Goal: Communication & Community: Participate in discussion

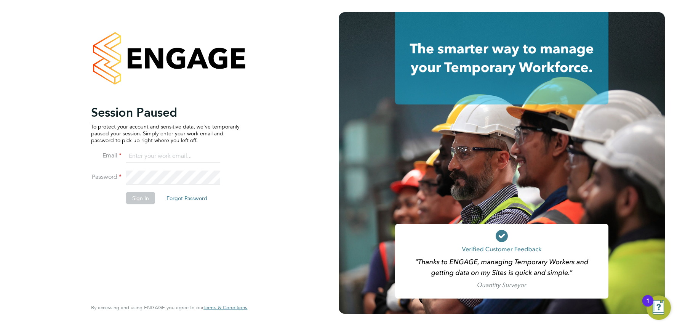
type input "[EMAIL_ADDRESS][DOMAIN_NAME]"
click at [139, 194] on button "Sign In" at bounding box center [140, 198] width 29 height 12
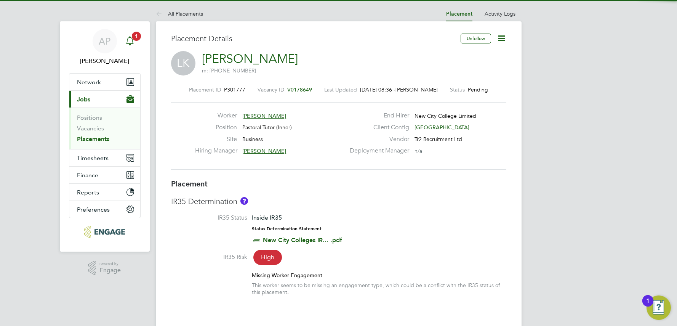
click at [136, 35] on span "1" at bounding box center [136, 36] width 9 height 9
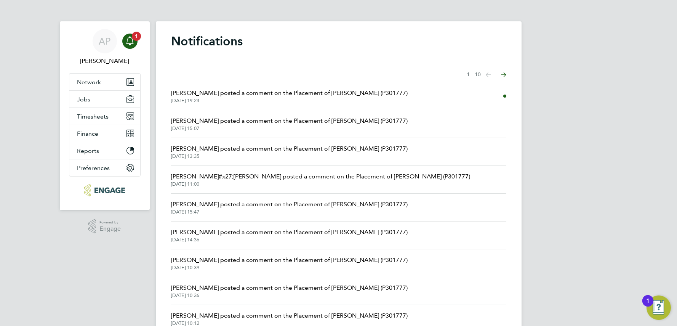
click at [278, 92] on span "[PERSON_NAME] posted a comment on the Placement of [PERSON_NAME] (P301777)" at bounding box center [289, 92] width 237 height 9
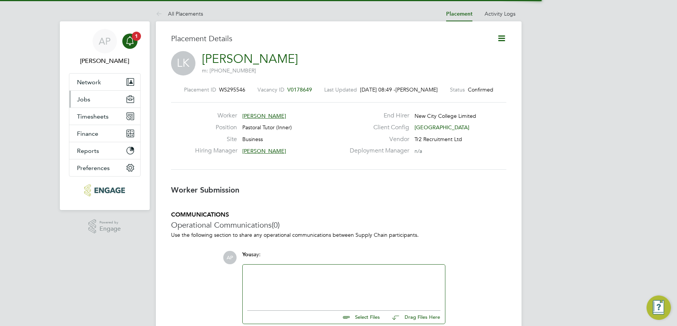
scroll to position [4, 4]
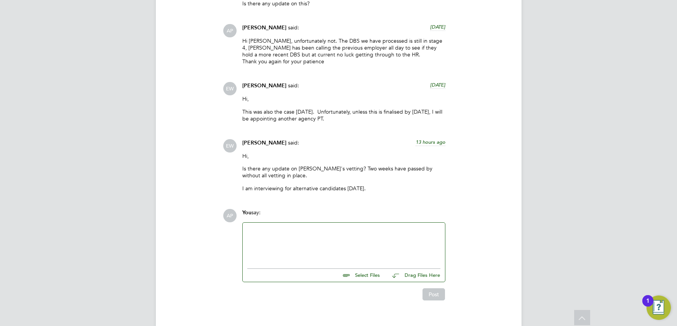
click at [263, 227] on div at bounding box center [343, 243] width 193 height 33
click at [443, 223] on div "Morning [PERSON_NAME], In regards to the vetting for [PERSON_NAME], we have com…" at bounding box center [344, 244] width 202 height 42
click at [437, 235] on div "In regards to the vetting for [PERSON_NAME], we have completed all we can from …" at bounding box center [343, 242] width 193 height 14
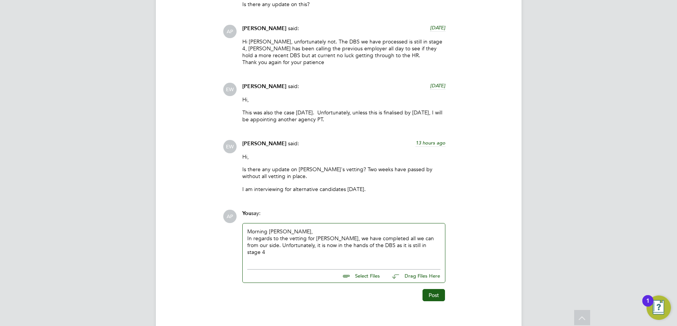
click at [420, 235] on div "In regards to the vetting for [PERSON_NAME], we have completed all we can from …" at bounding box center [343, 245] width 193 height 21
click at [285, 240] on div "In regards to the vetting for [PERSON_NAME], we have completed all we can from …" at bounding box center [343, 245] width 193 height 21
click at [334, 241] on div "In regards to the vetting for [PERSON_NAME], we have completed all we can from …" at bounding box center [343, 245] width 193 height 21
click at [320, 239] on div "In regards to the vetting for [PERSON_NAME], we have completed all we can from …" at bounding box center [343, 245] width 193 height 21
click at [258, 256] on div "Unfortunatley" at bounding box center [343, 259] width 193 height 7
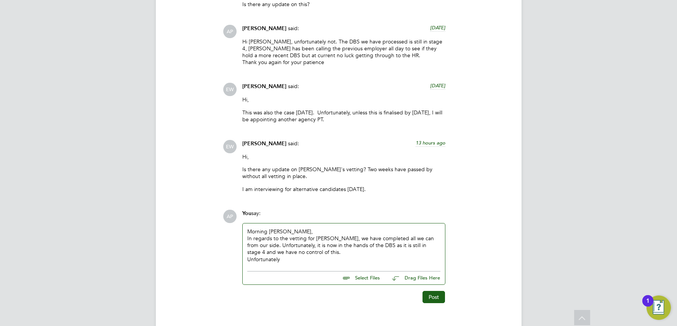
click at [288, 256] on div "Unfortunately" at bounding box center [343, 259] width 193 height 7
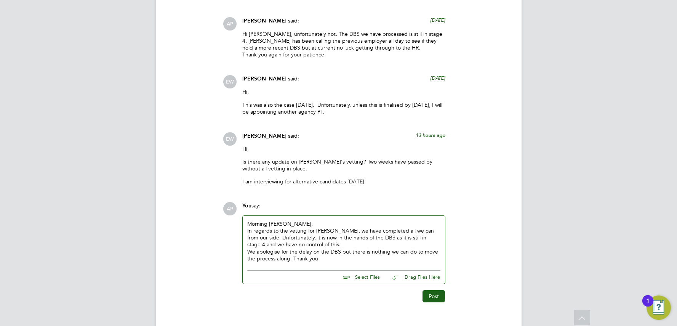
scroll to position [1959, 0]
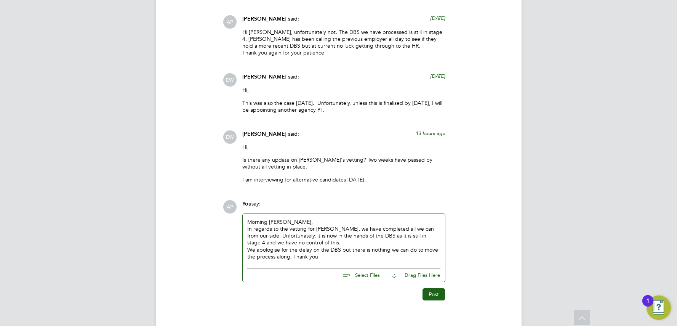
drag, startPoint x: 370, startPoint y: 242, endPoint x: 362, endPoint y: 243, distance: 8.8
click at [370, 246] on div "We apologise for the delay on the DBS but there is nothing we can do to move th…" at bounding box center [343, 253] width 193 height 14
click at [337, 246] on div "We apologise for the delay on the DBS but there is nothing we can do to move th…" at bounding box center [343, 253] width 193 height 14
click at [439, 288] on button "Post" at bounding box center [434, 294] width 22 height 12
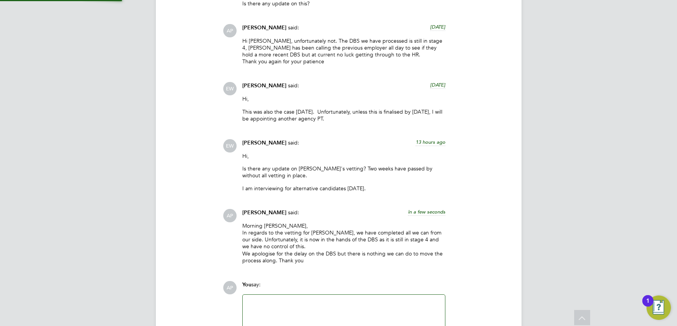
scroll to position [2022, 0]
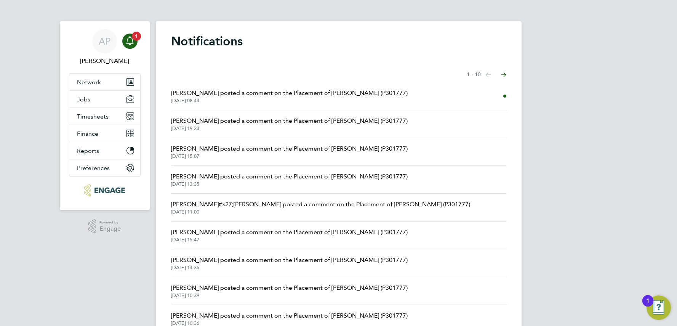
click at [343, 95] on span "[PERSON_NAME] posted a comment on the Placement of [PERSON_NAME] (P301777)" at bounding box center [289, 92] width 237 height 9
